Goal: Register for event/course

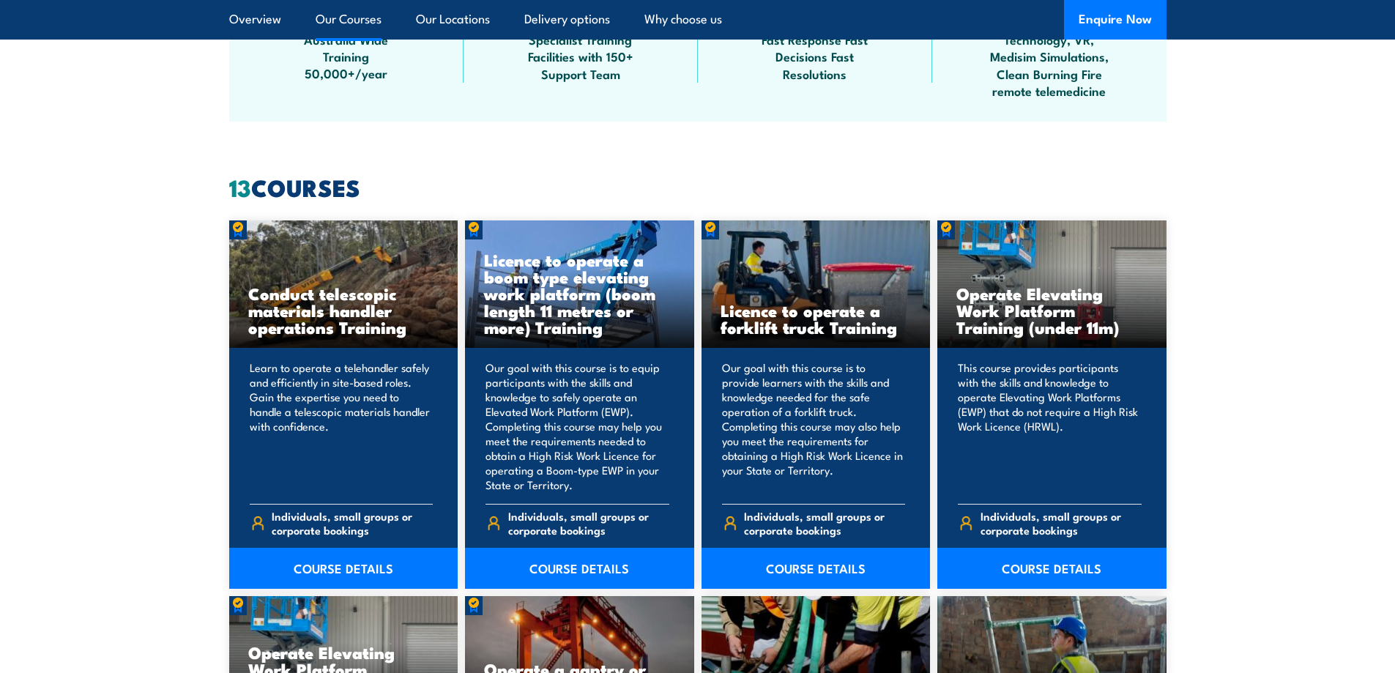
scroll to position [1098, 0]
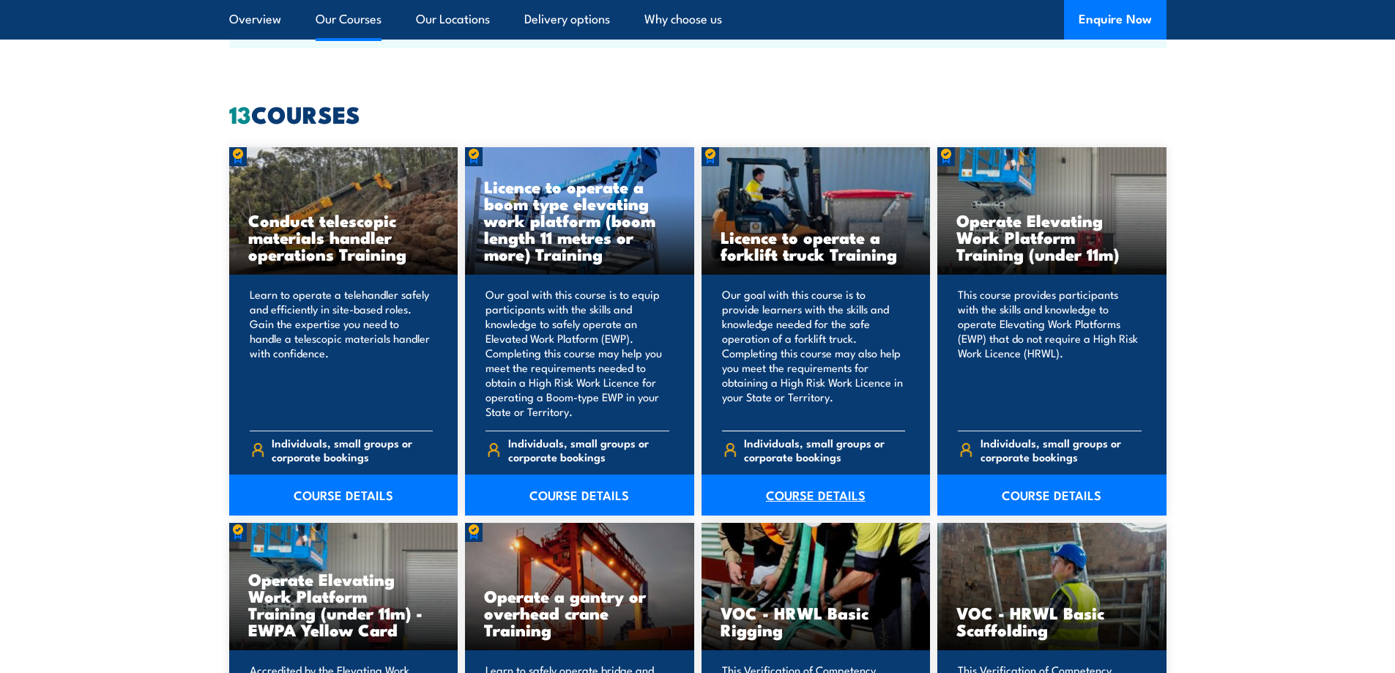
click at [811, 488] on link "COURSE DETAILS" at bounding box center [815, 494] width 229 height 41
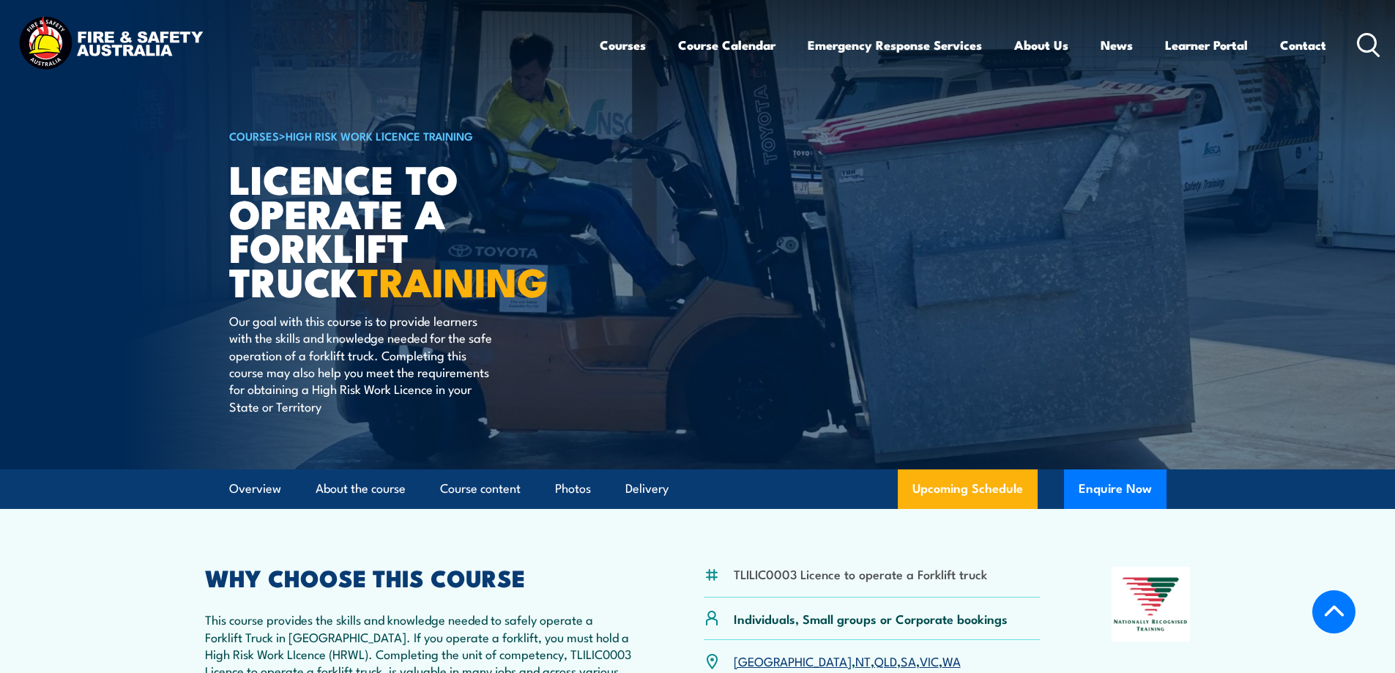
scroll to position [293, 0]
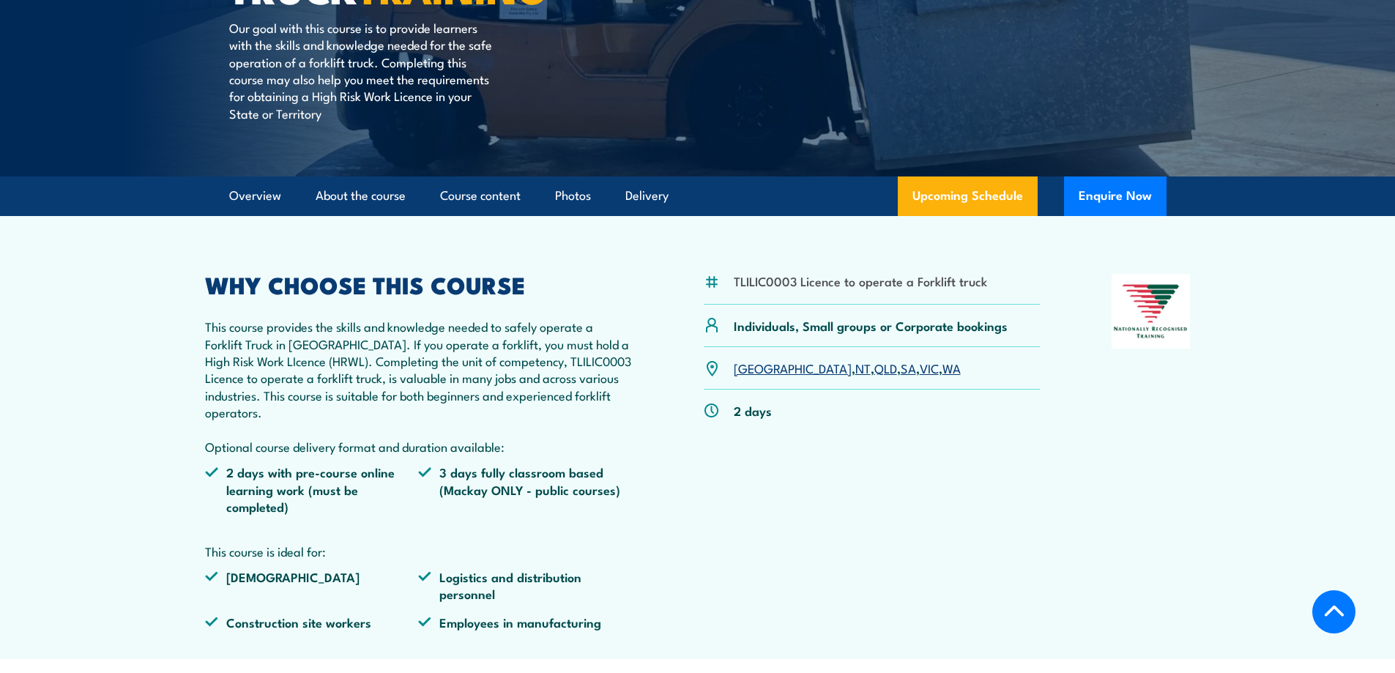
click at [901, 368] on link "SA" at bounding box center [908, 368] width 15 height 18
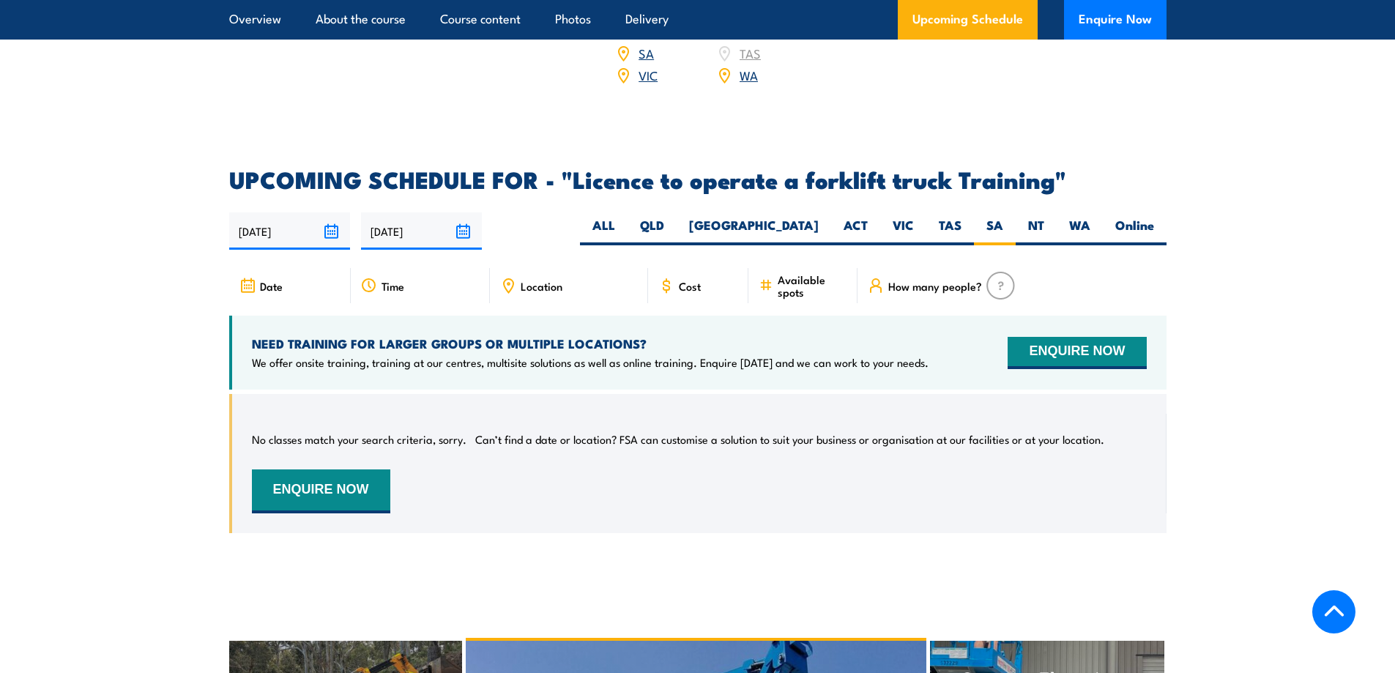
scroll to position [1719, 0]
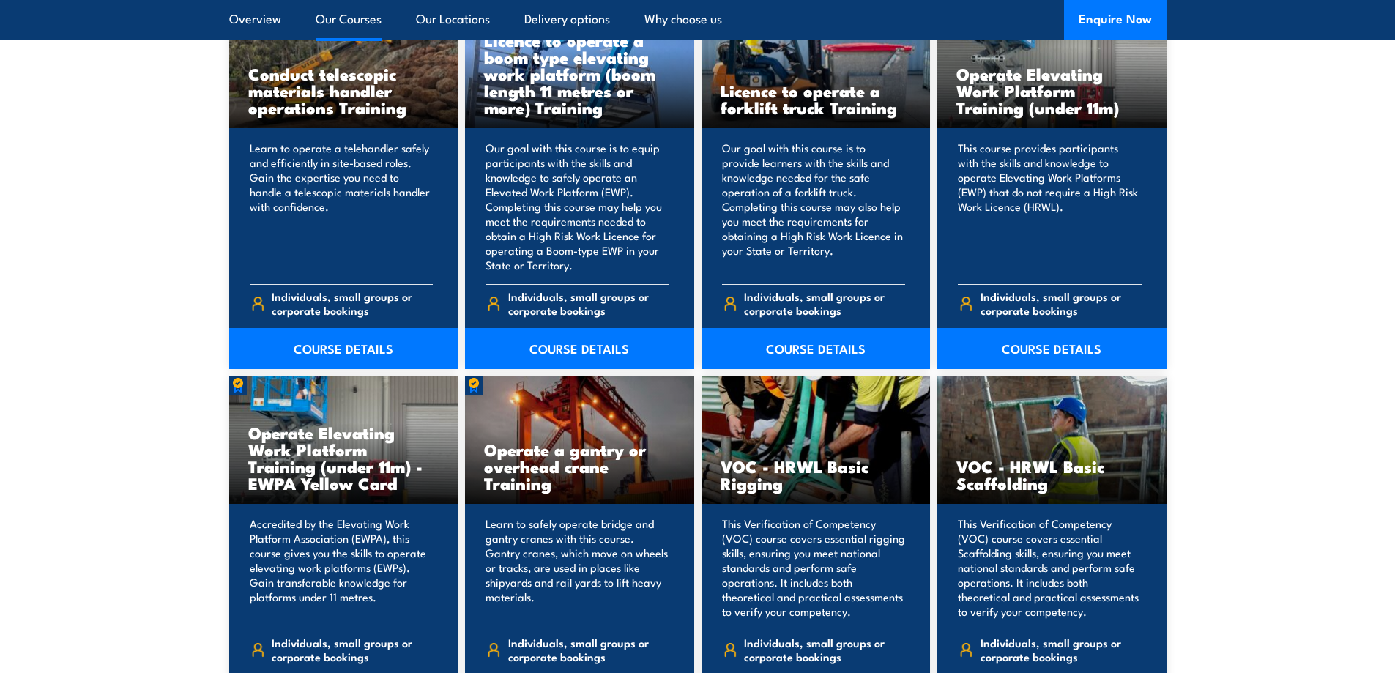
scroll to position [1172, 0]
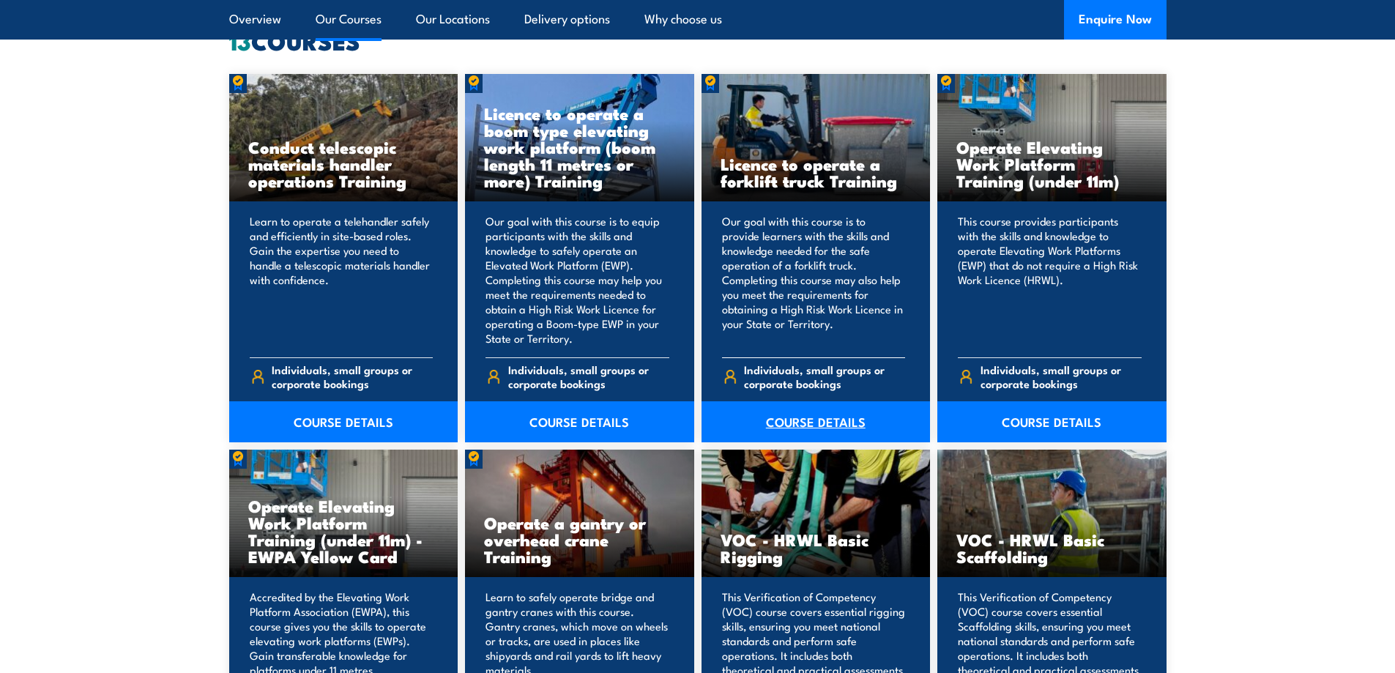
click at [823, 429] on link "COURSE DETAILS" at bounding box center [815, 421] width 229 height 41
click at [827, 414] on link "COURSE DETAILS" at bounding box center [815, 421] width 229 height 41
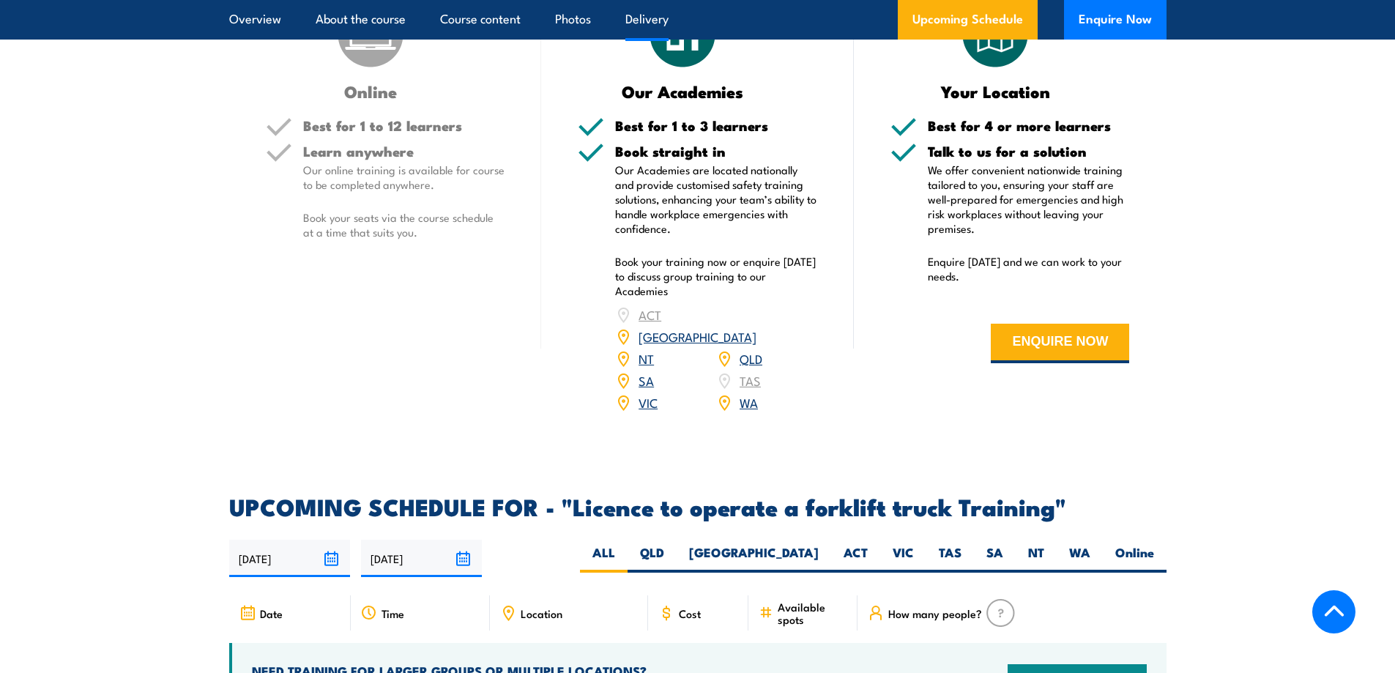
scroll to position [1831, 0]
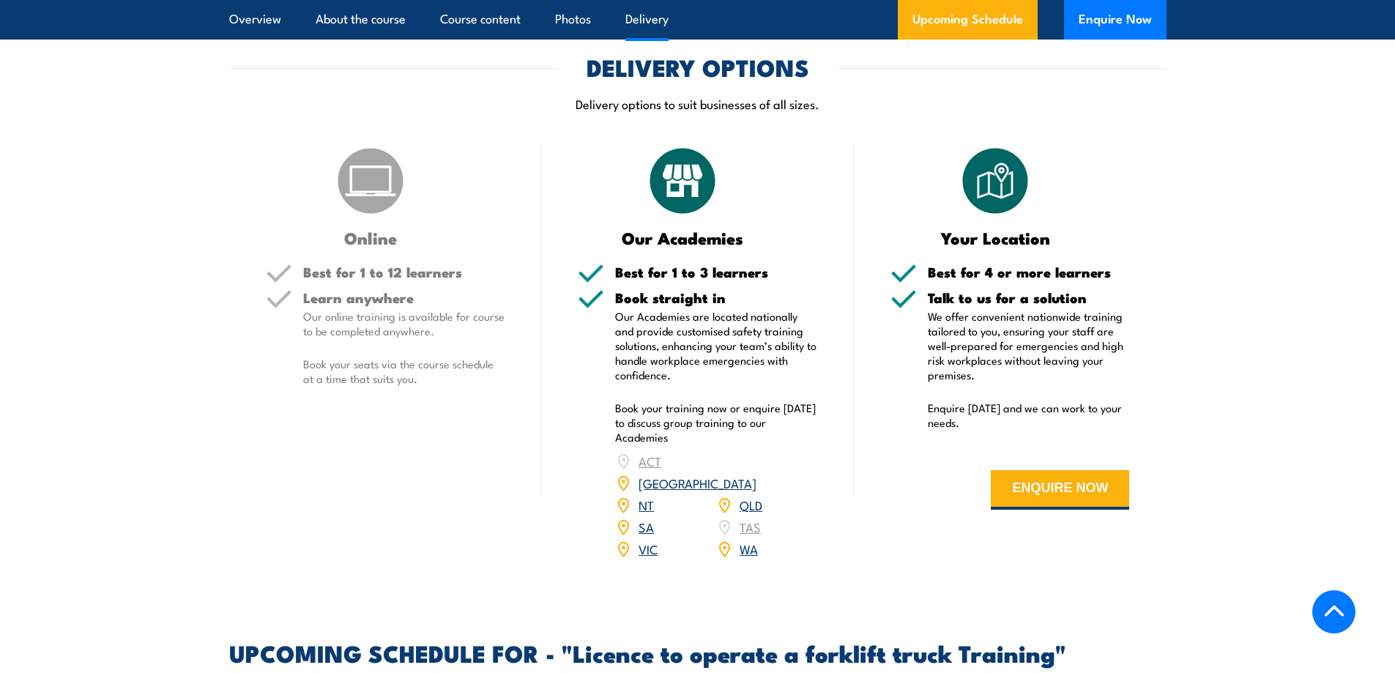
click at [648, 518] on link "SA" at bounding box center [646, 527] width 15 height 18
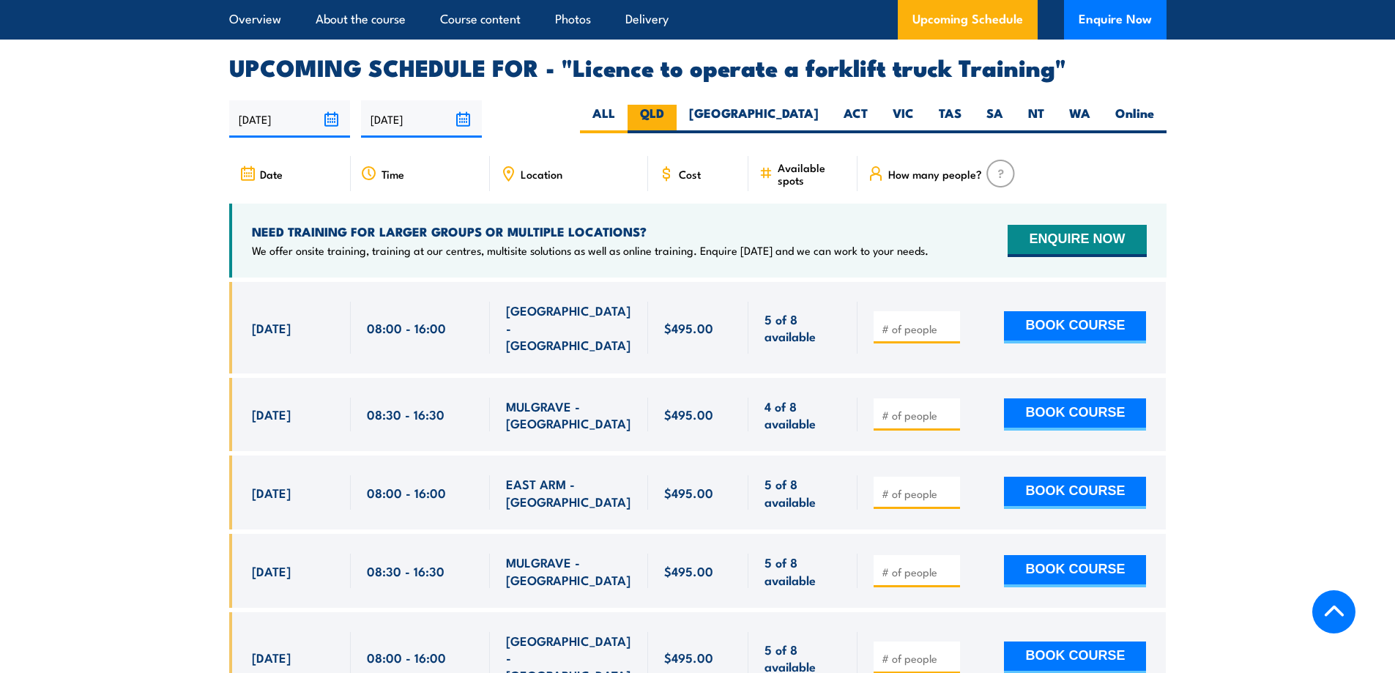
scroll to position [2270, 0]
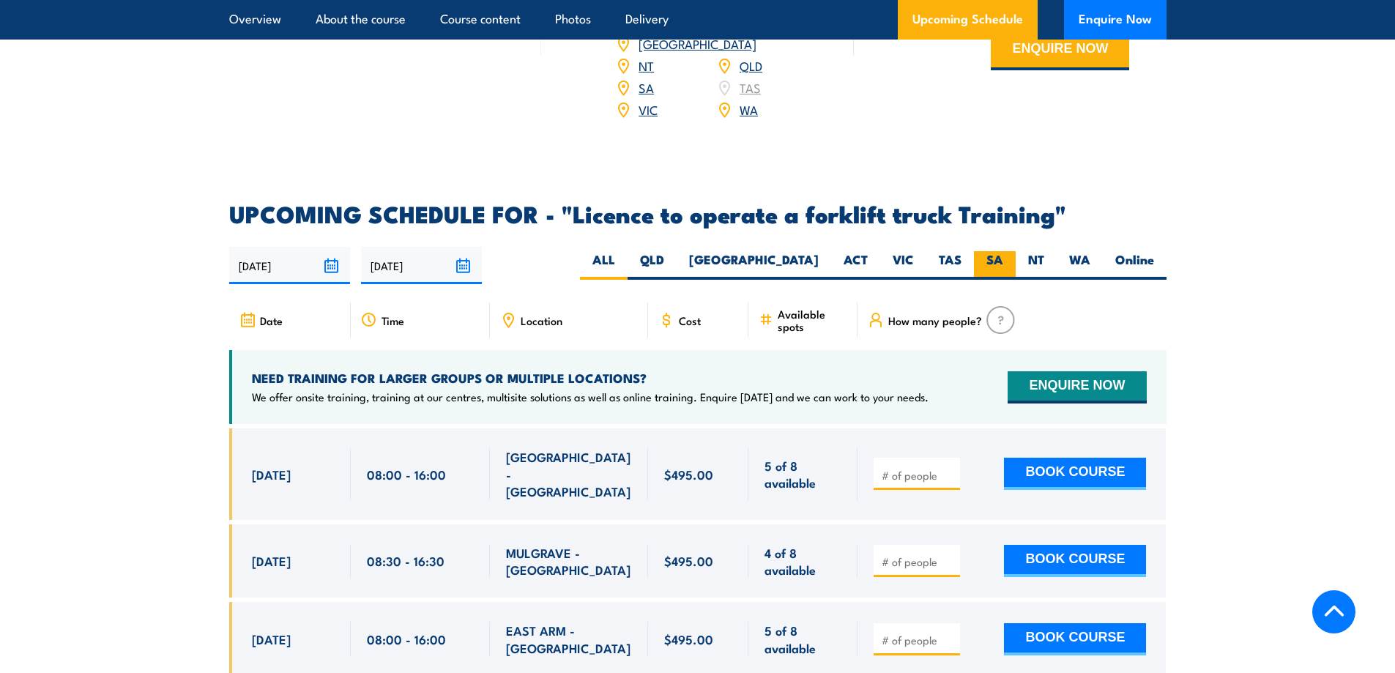
click at [997, 251] on label "SA" at bounding box center [995, 265] width 42 height 29
click at [1003, 251] on input "SA" at bounding box center [1008, 256] width 10 height 10
radio input "true"
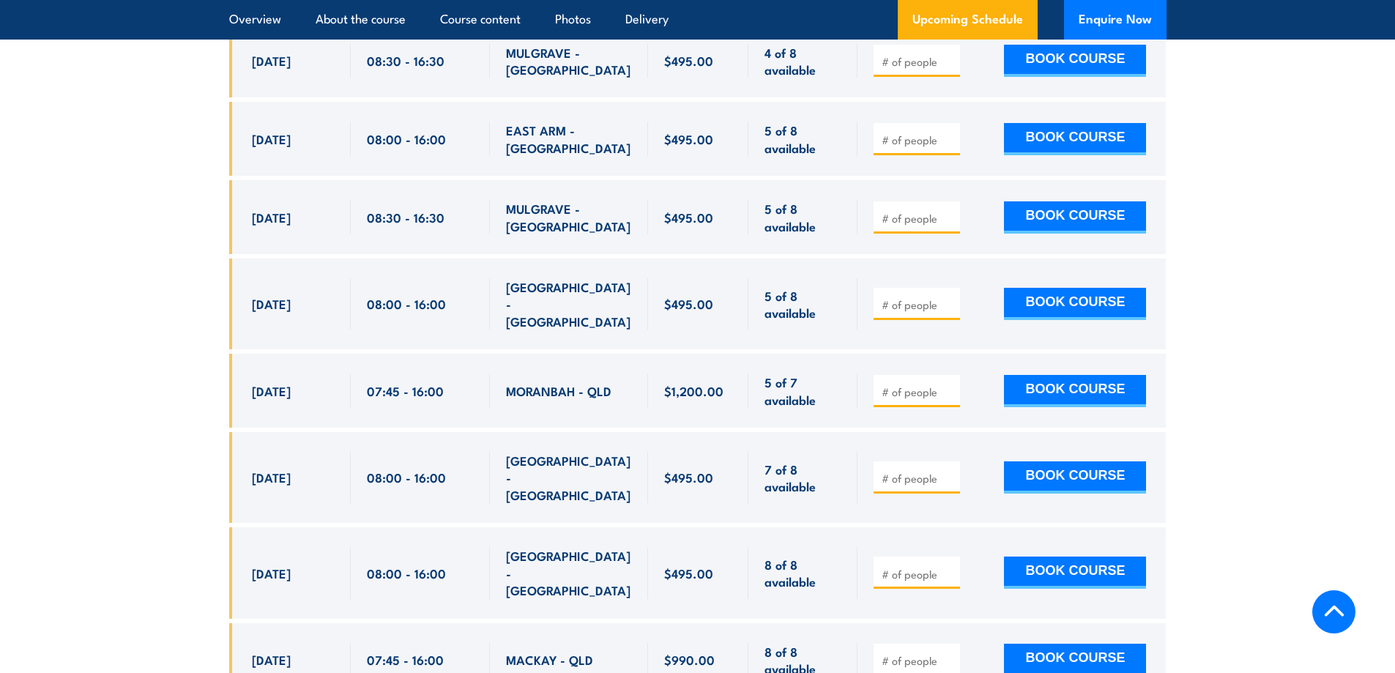
scroll to position [2331, 0]
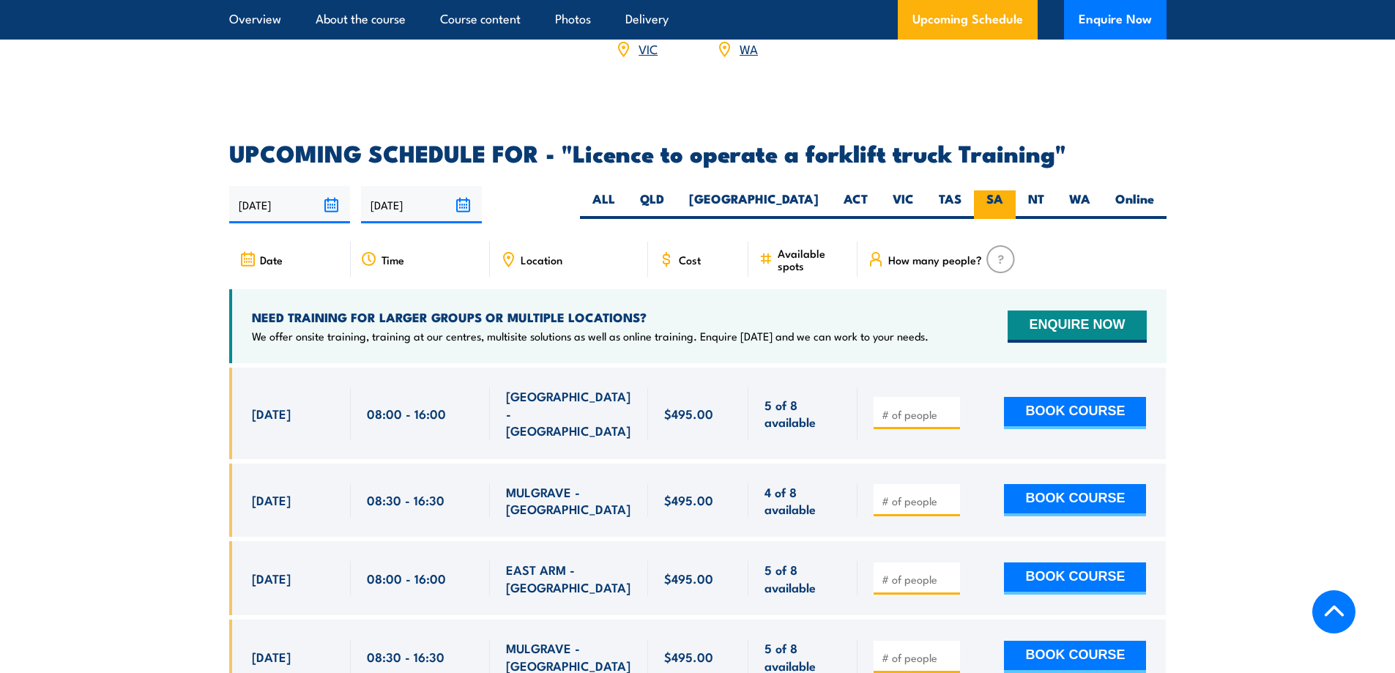
click at [989, 190] on label "SA" at bounding box center [995, 204] width 42 height 29
click at [1003, 190] on input "SA" at bounding box center [1008, 195] width 10 height 10
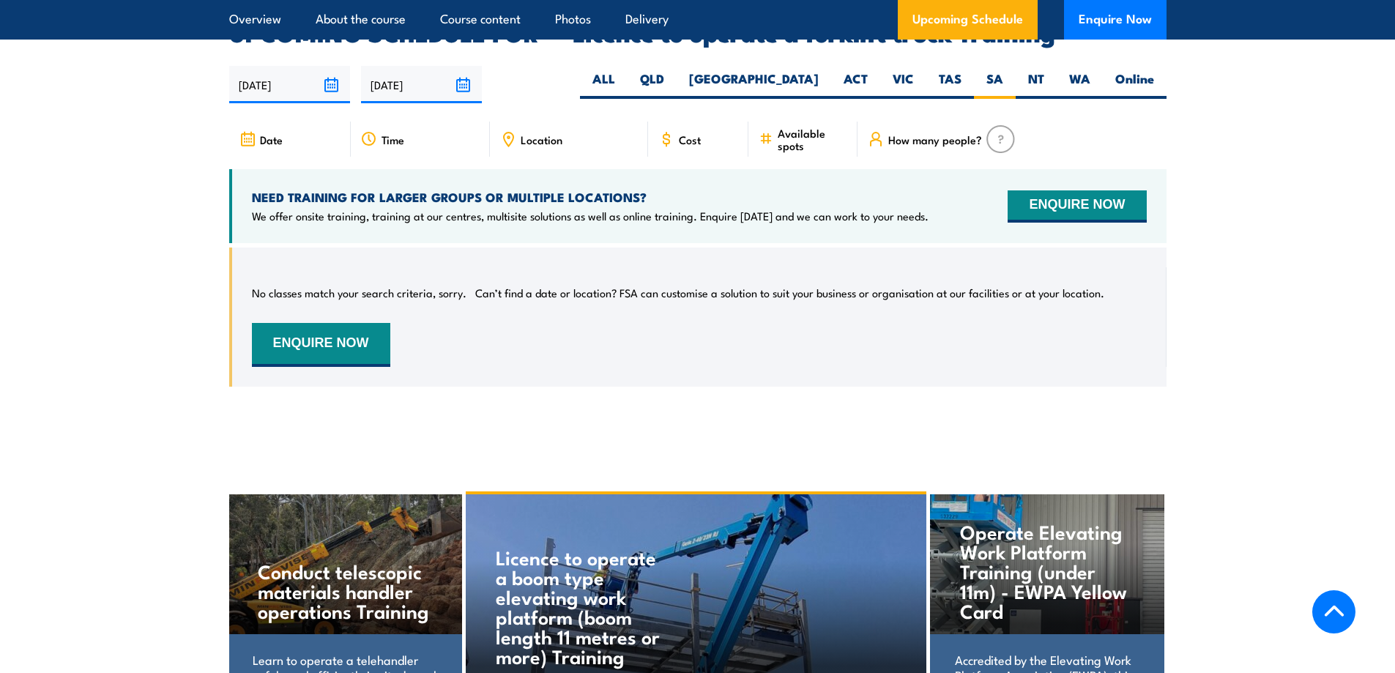
scroll to position [2451, 0]
